Goal: Navigation & Orientation: Find specific page/section

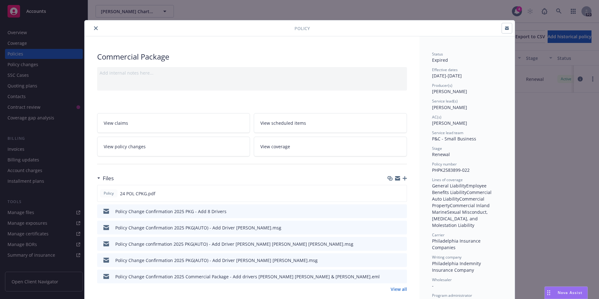
click at [94, 27] on icon "close" at bounding box center [96, 28] width 4 height 4
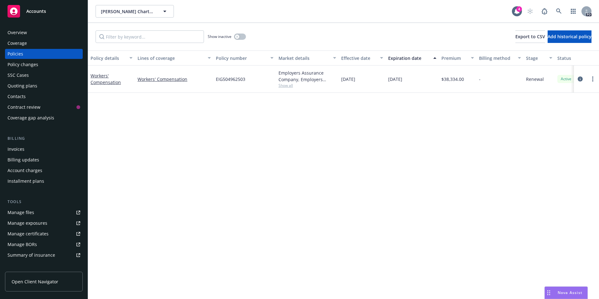
click at [43, 12] on span "Accounts" at bounding box center [36, 11] width 20 height 5
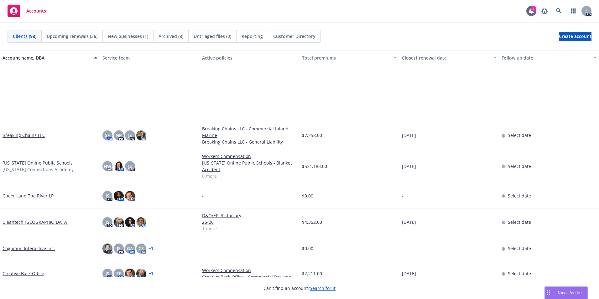
scroll to position [313, 0]
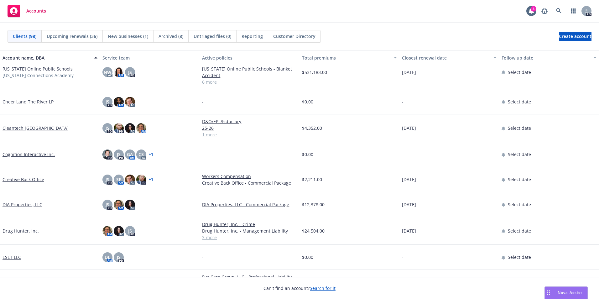
click at [12, 229] on link "Drug Hunter, Inc." at bounding box center [21, 230] width 36 height 7
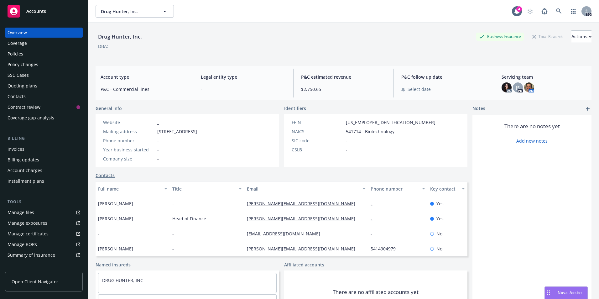
click at [15, 57] on div "Policies" at bounding box center [16, 54] width 16 height 10
